Goal: Information Seeking & Learning: Learn about a topic

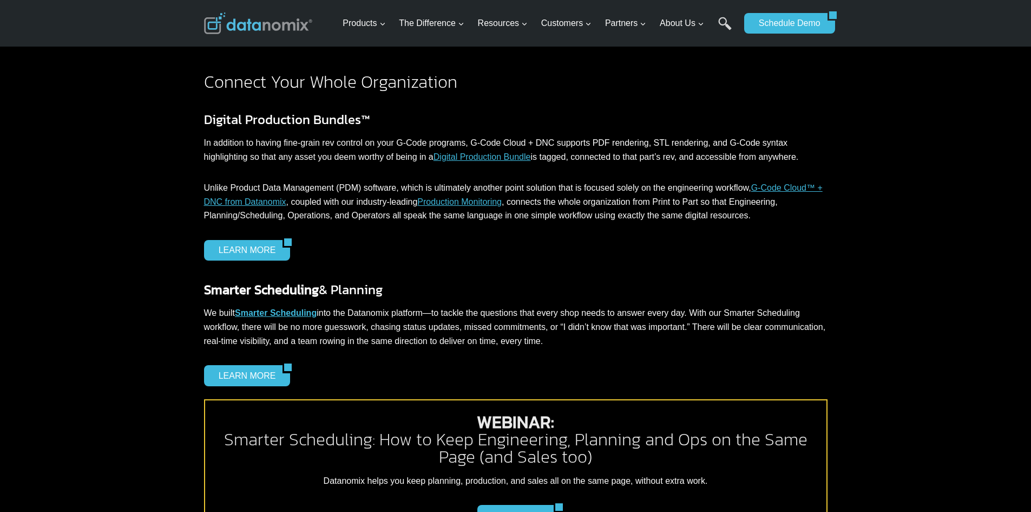
scroll to position [1245, 0]
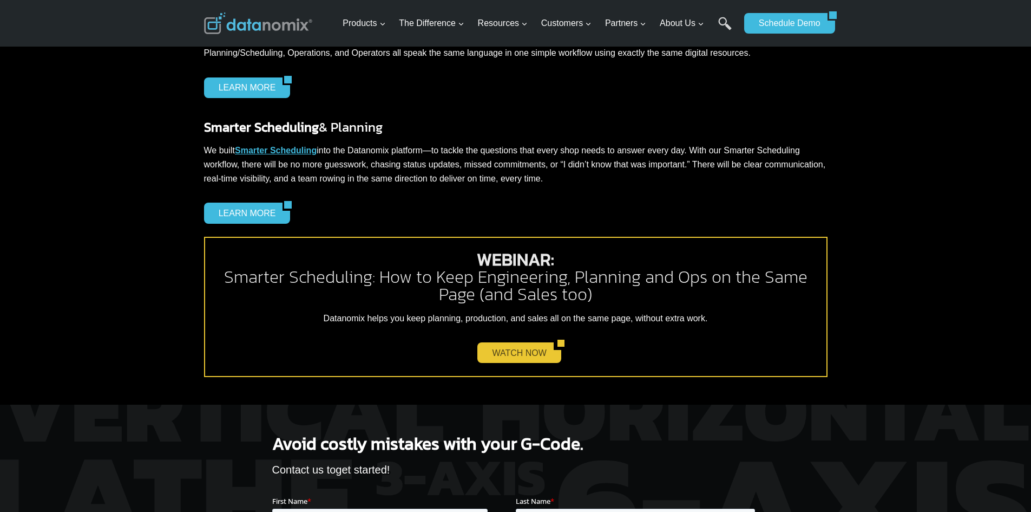
click at [527, 354] on link "WATCH NOW" at bounding box center [516, 352] width 76 height 21
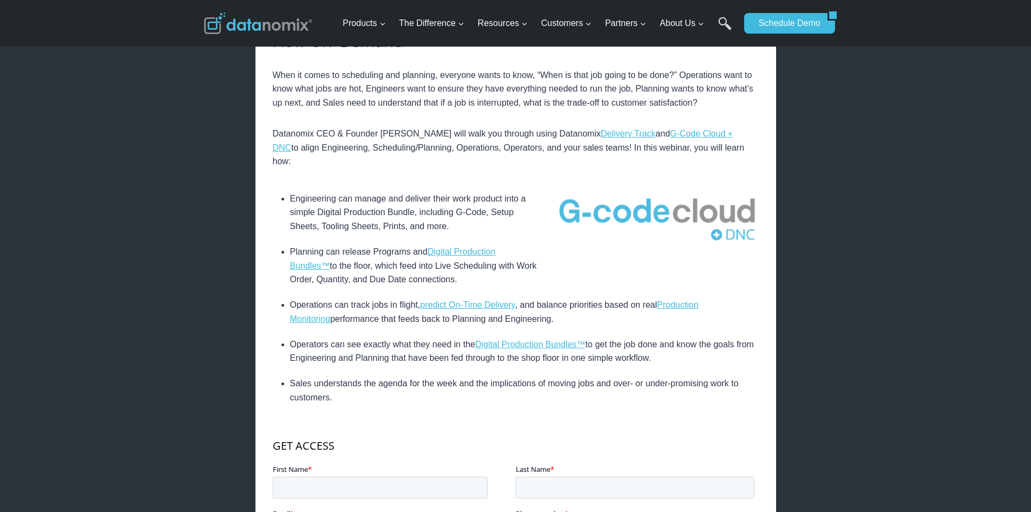
scroll to position [217, 0]
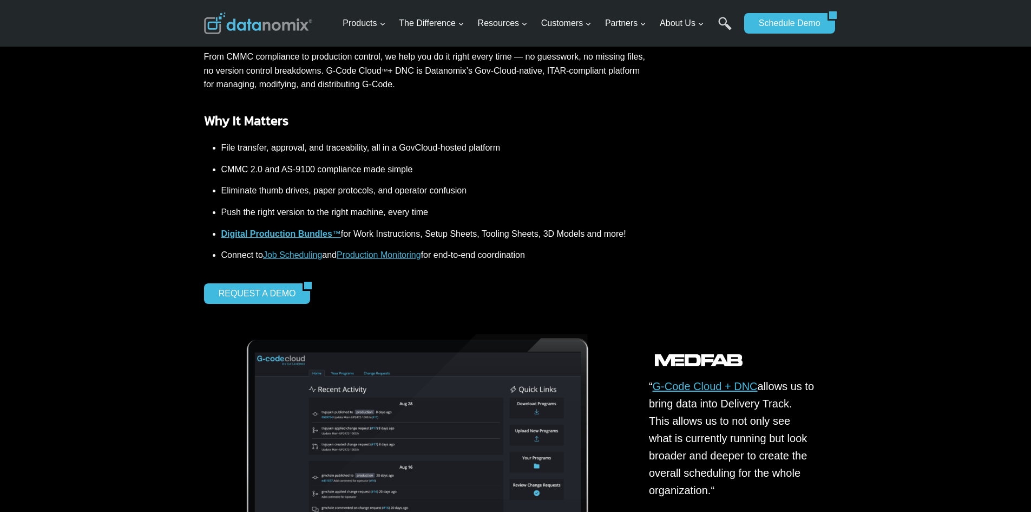
scroll to position [379, 0]
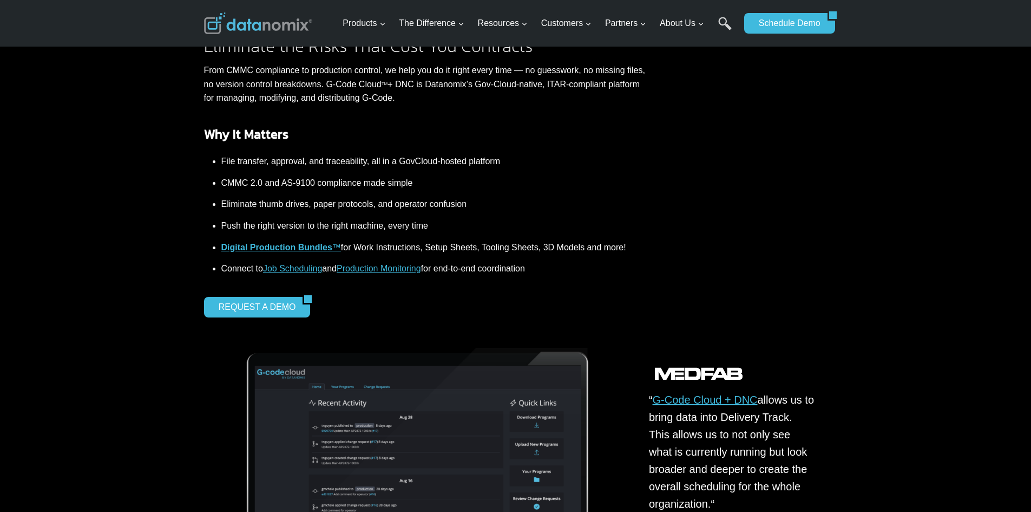
scroll to position [433, 0]
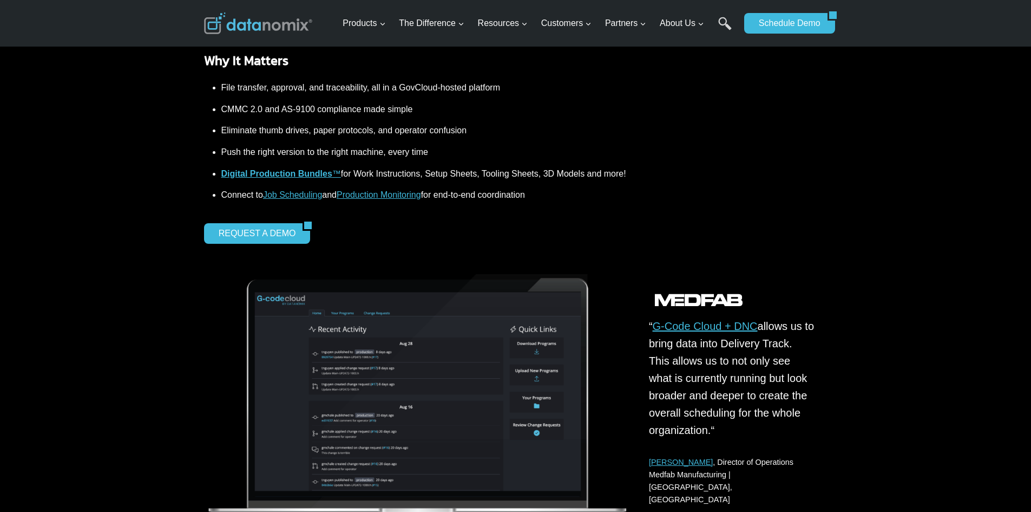
click at [430, 381] on img at bounding box center [418, 400] width 428 height 252
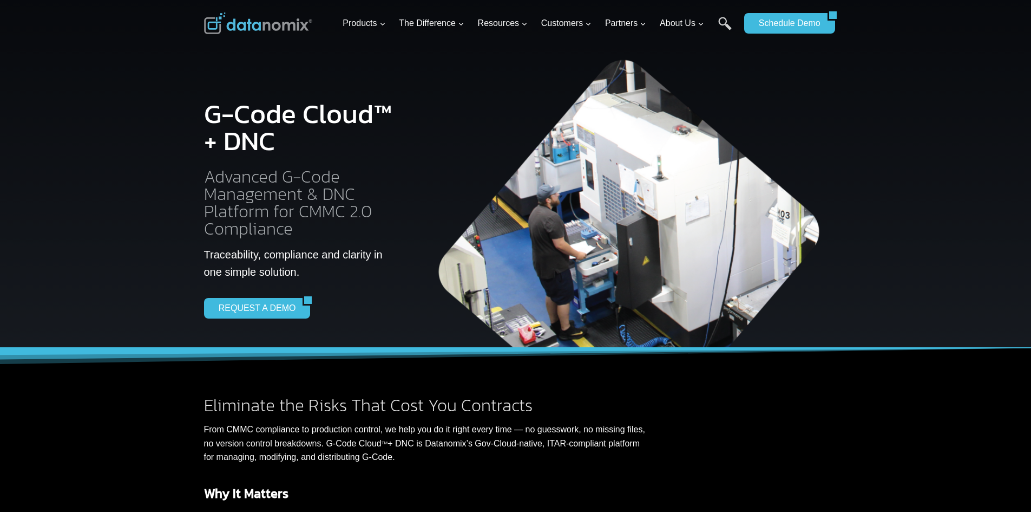
scroll to position [0, 0]
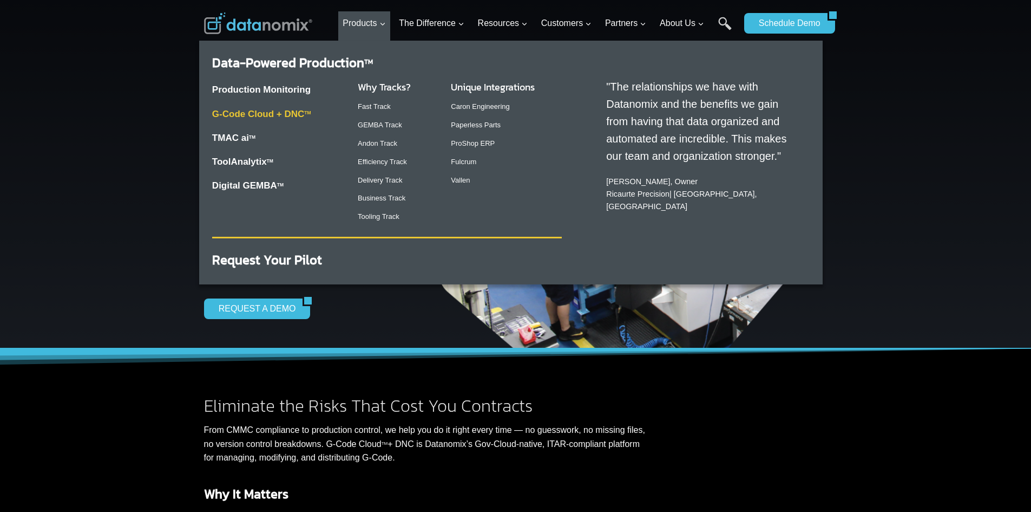
click at [293, 113] on link "G-Code Cloud + DNC TM" at bounding box center [261, 114] width 99 height 10
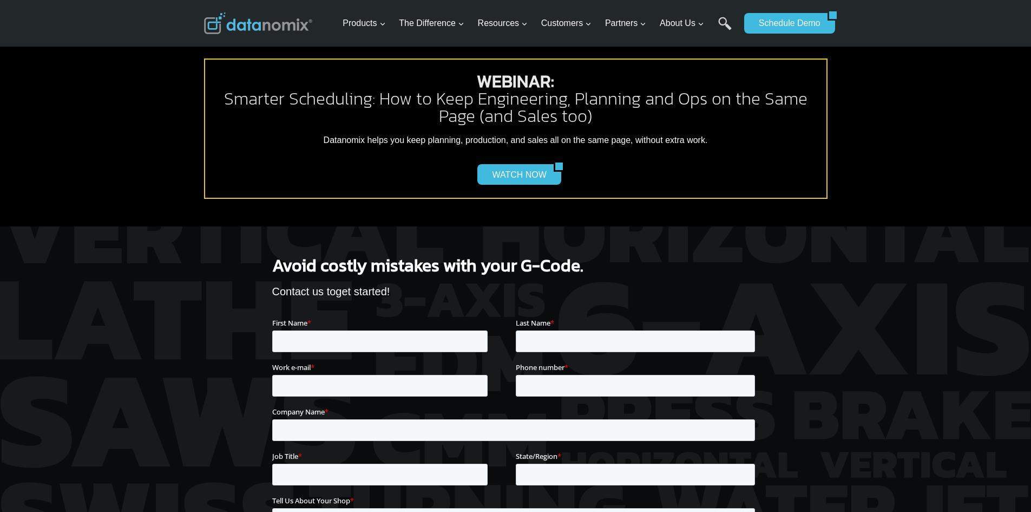
scroll to position [1258, 0]
